Goal: Task Accomplishment & Management: Manage account settings

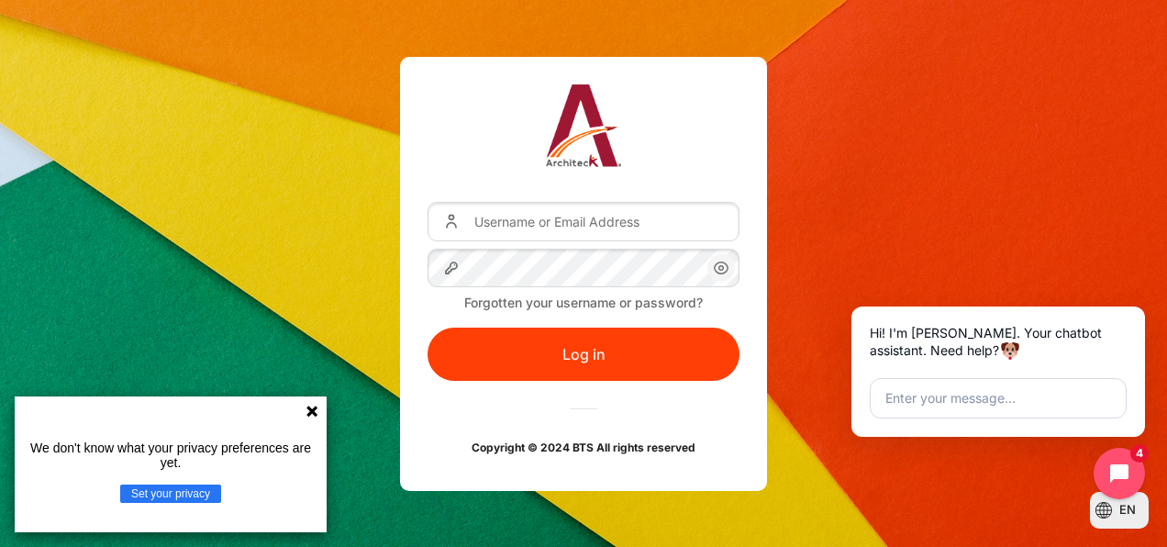
click at [727, 266] on icon "Content" at bounding box center [721, 268] width 22 height 22
click at [880, 196] on div "Username or Email Address Password Forgotten your username or password? Log in …" at bounding box center [583, 273] width 1167 height 433
click at [314, 402] on div "We don't know what your privacy preferences are yet. Set your privacy" at bounding box center [171, 464] width 312 height 136
click at [306, 414] on icon at bounding box center [312, 411] width 15 height 15
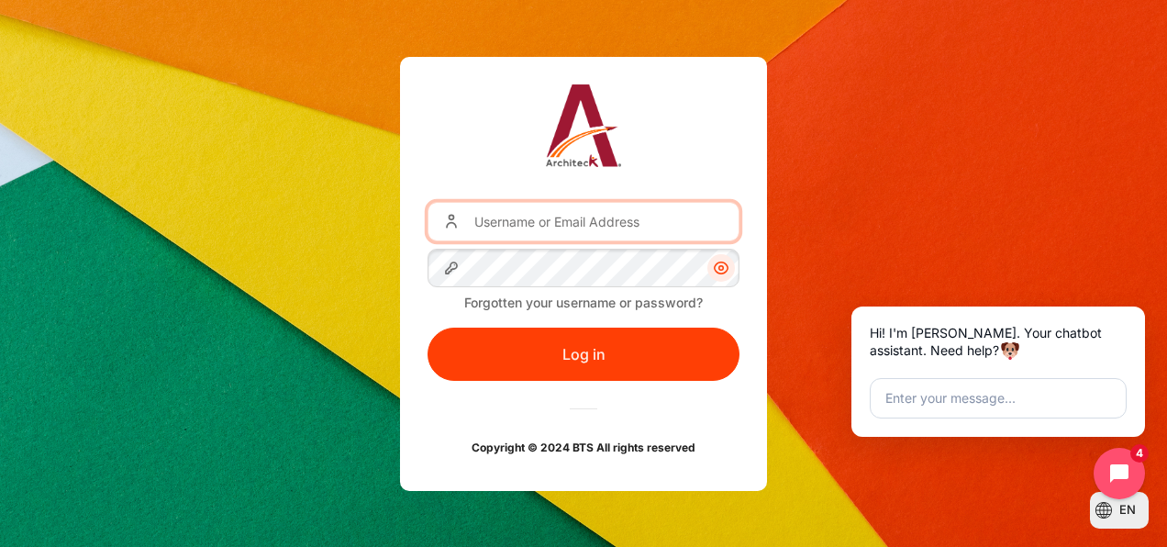
drag, startPoint x: 498, startPoint y: 231, endPoint x: 594, endPoint y: 228, distance: 95.5
click at [498, 231] on input "Username or Email Address" at bounding box center [584, 221] width 312 height 39
type input "[EMAIL_ADDRESS][DOMAIN_NAME]"
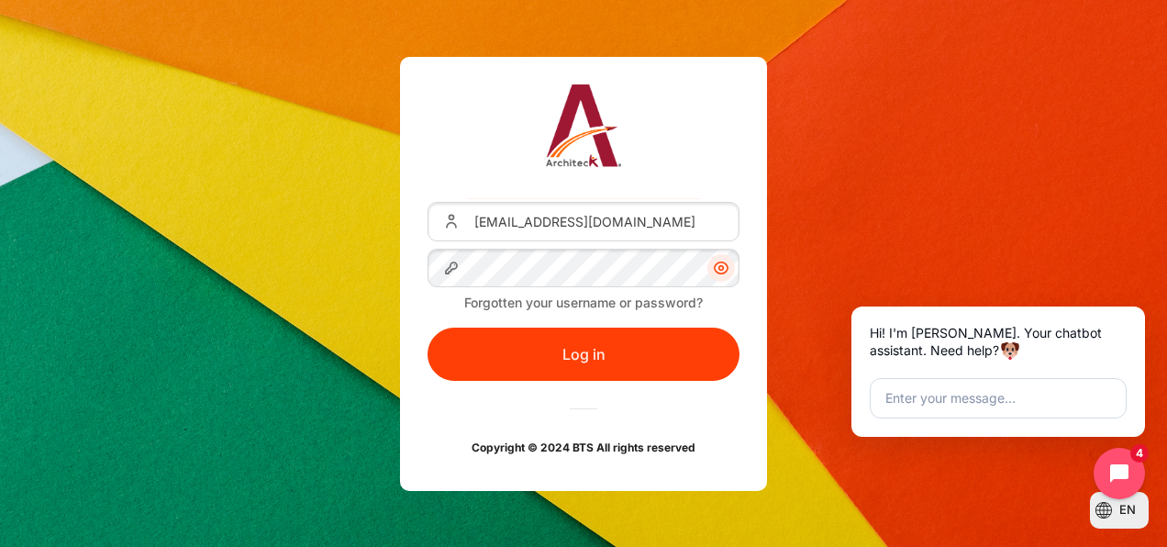
click at [497, 287] on form "Username or Email Address sanimide@ais.co.th Password Forgotten your username o…" at bounding box center [584, 291] width 312 height 178
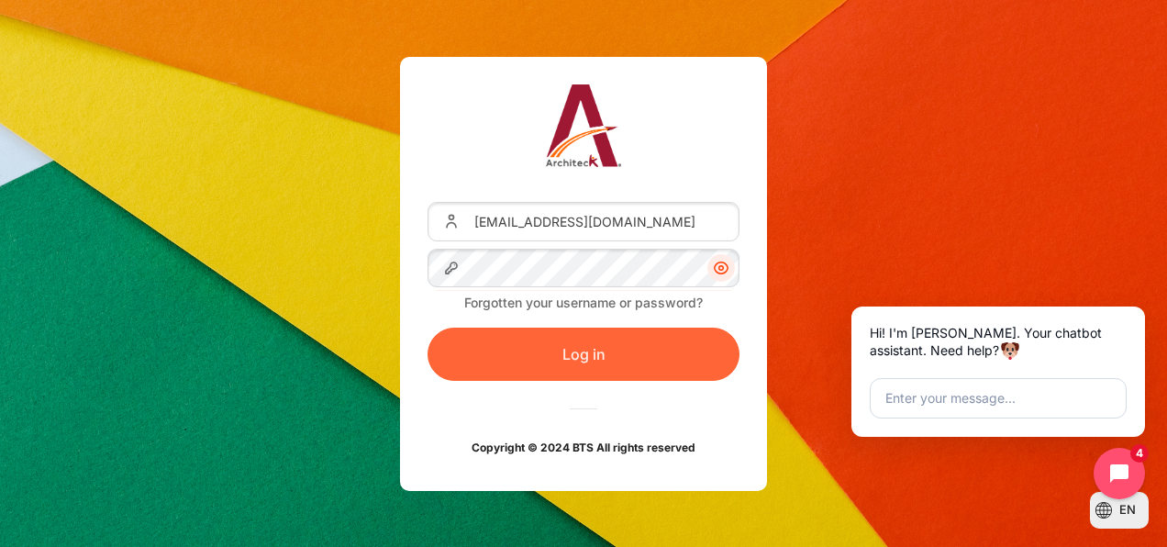
click at [612, 342] on button "Log in" at bounding box center [584, 354] width 312 height 53
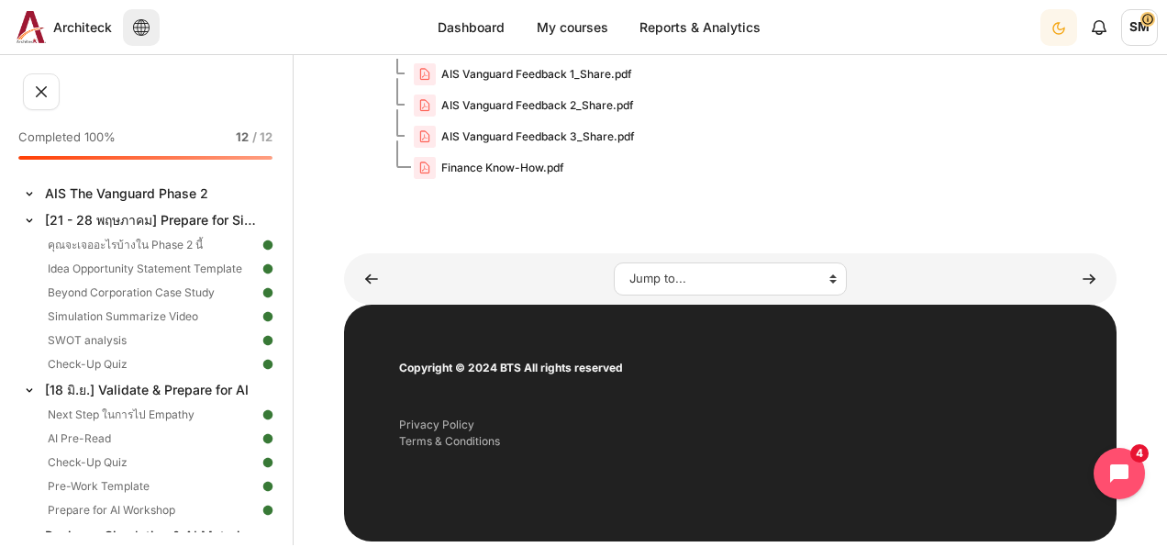
scroll to position [452, 0]
